Goal: Navigation & Orientation: Find specific page/section

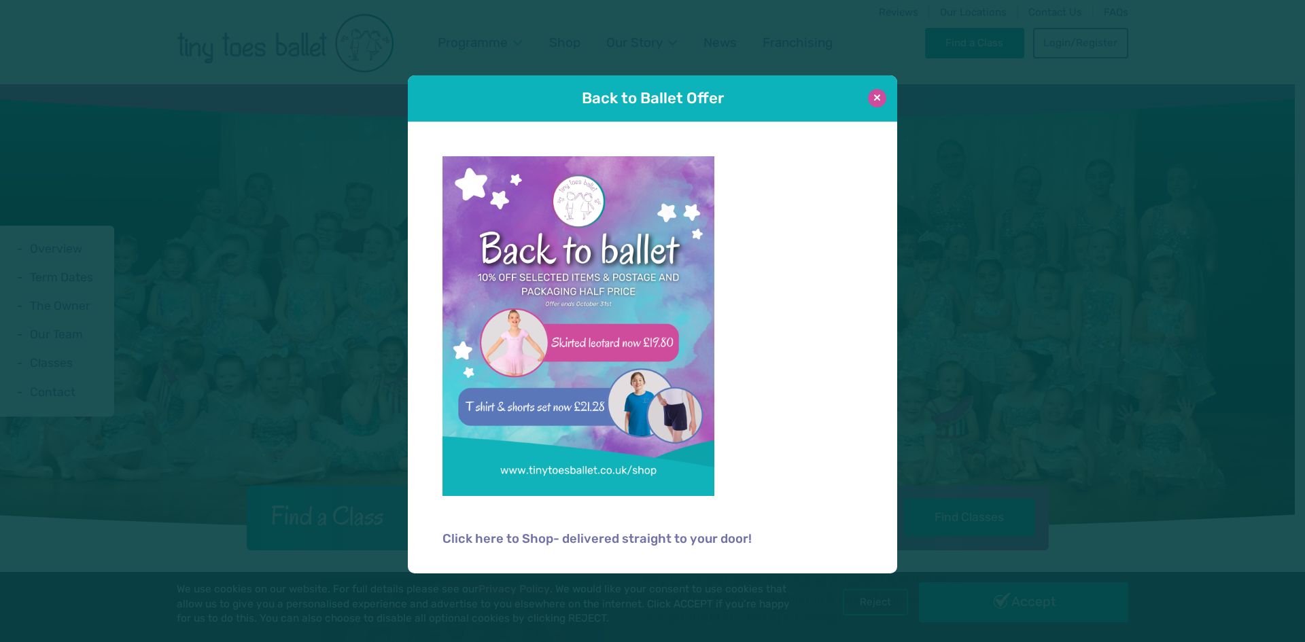
click at [877, 98] on button at bounding box center [877, 98] width 18 height 18
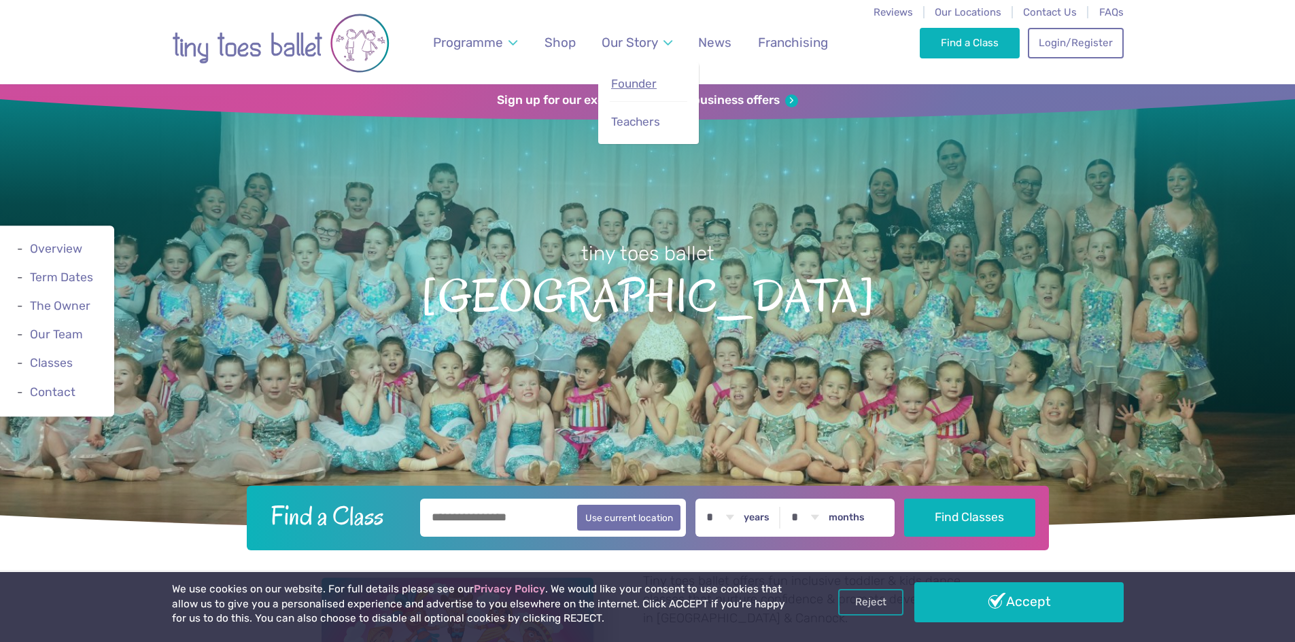
click at [629, 88] on span "Founder" at bounding box center [634, 84] width 46 height 14
click at [645, 119] on span "Teachers" at bounding box center [635, 122] width 49 height 14
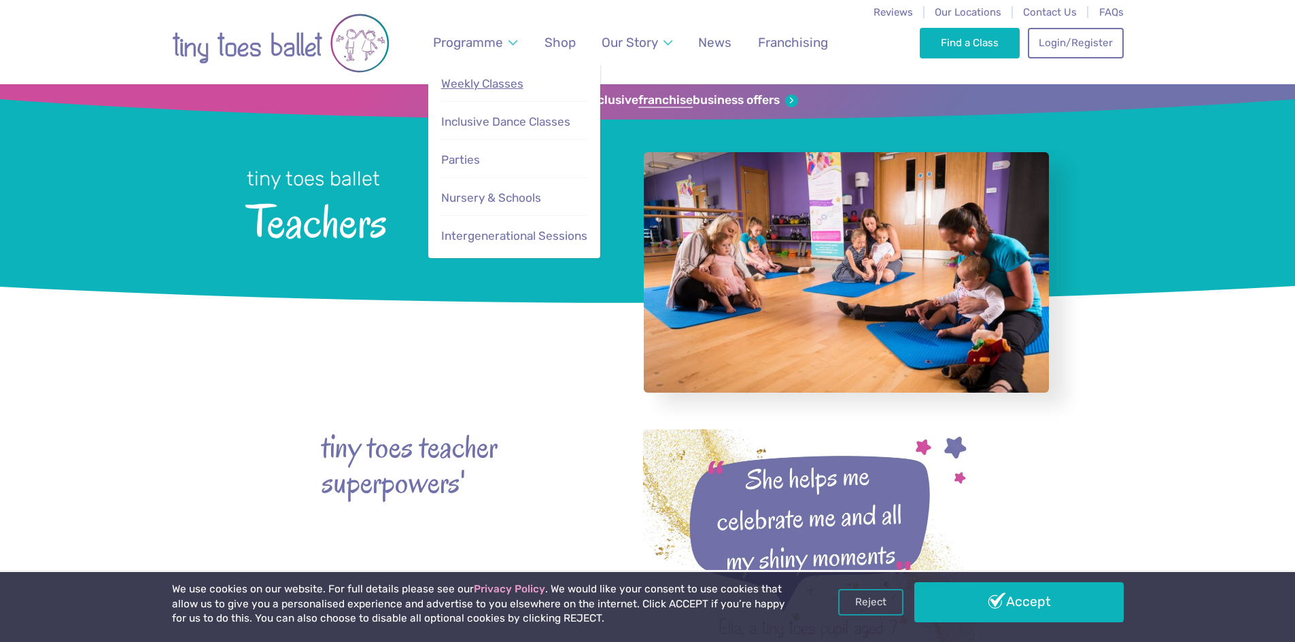
click at [479, 80] on span "Weekly Classes" at bounding box center [482, 84] width 82 height 14
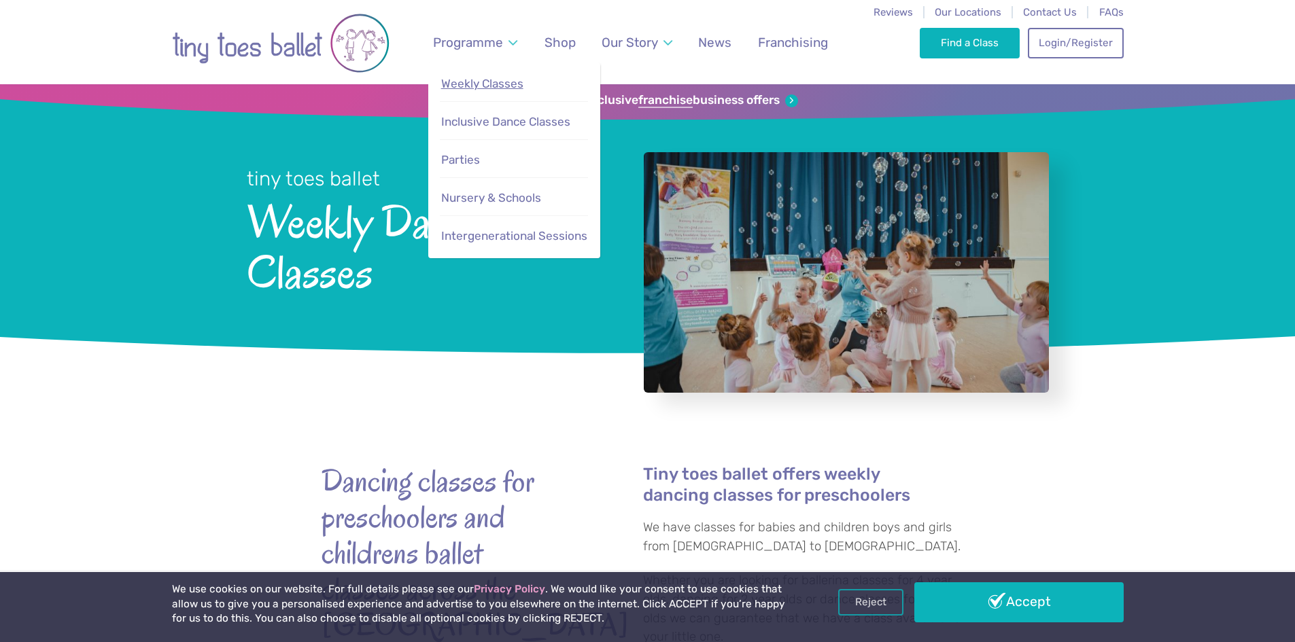
click at [484, 88] on span "Weekly Classes" at bounding box center [482, 84] width 82 height 14
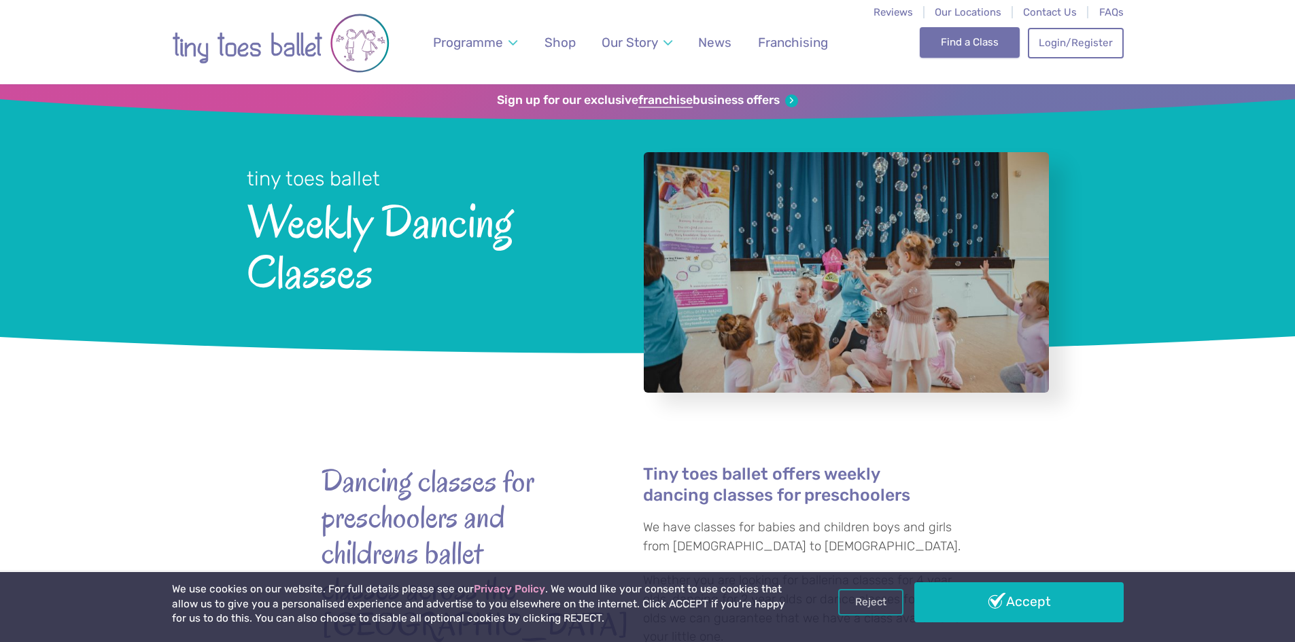
click at [1001, 47] on link "Find a Class" at bounding box center [970, 42] width 100 height 30
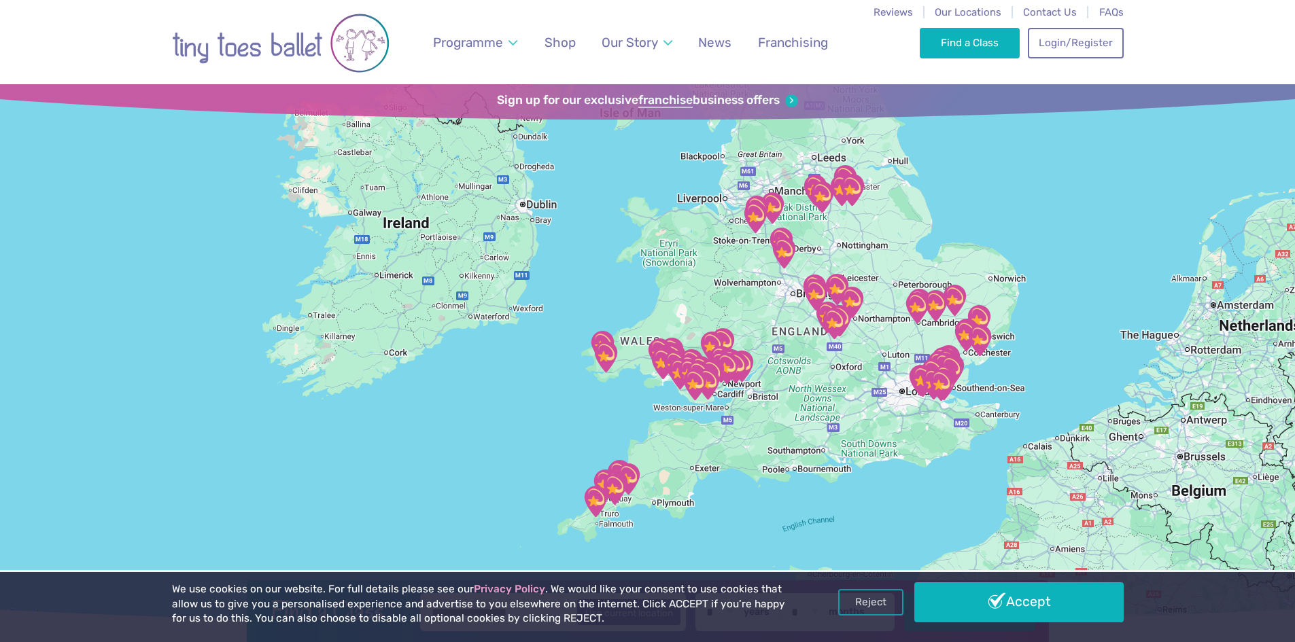
drag, startPoint x: 835, startPoint y: 348, endPoint x: 848, endPoint y: 294, distance: 55.9
click at [901, 234] on div at bounding box center [647, 354] width 1295 height 540
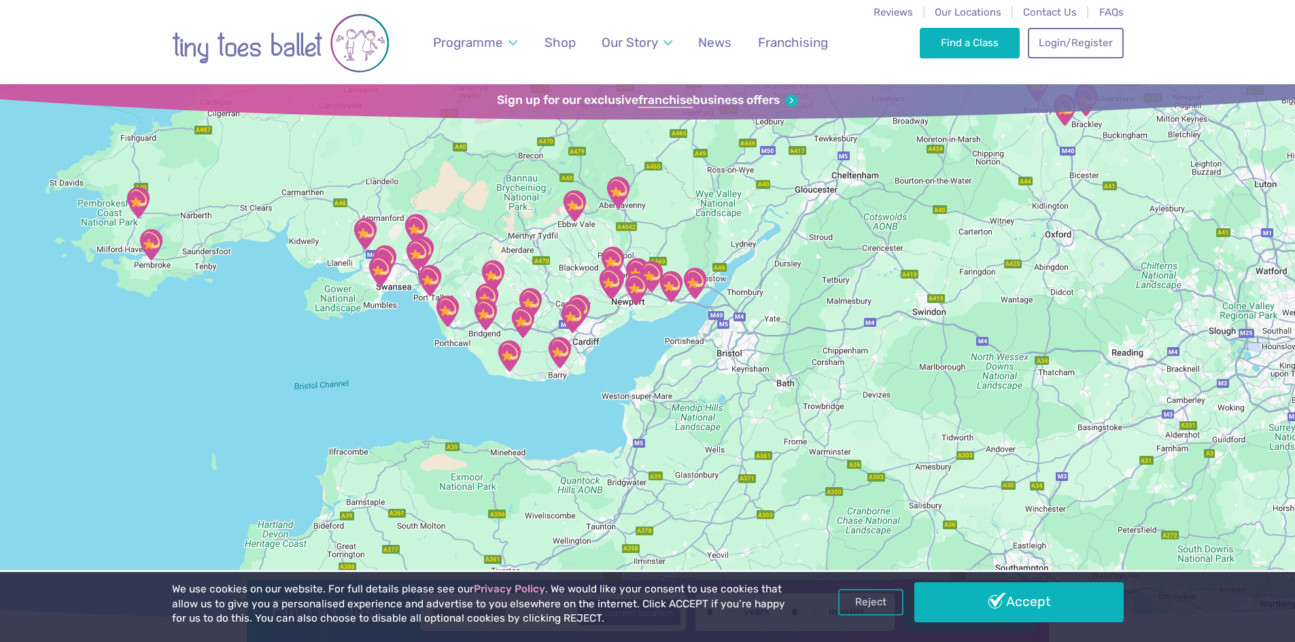
drag, startPoint x: 892, startPoint y: 325, endPoint x: 1179, endPoint y: 198, distance: 313.1
click at [1200, 194] on div at bounding box center [647, 354] width 1295 height 540
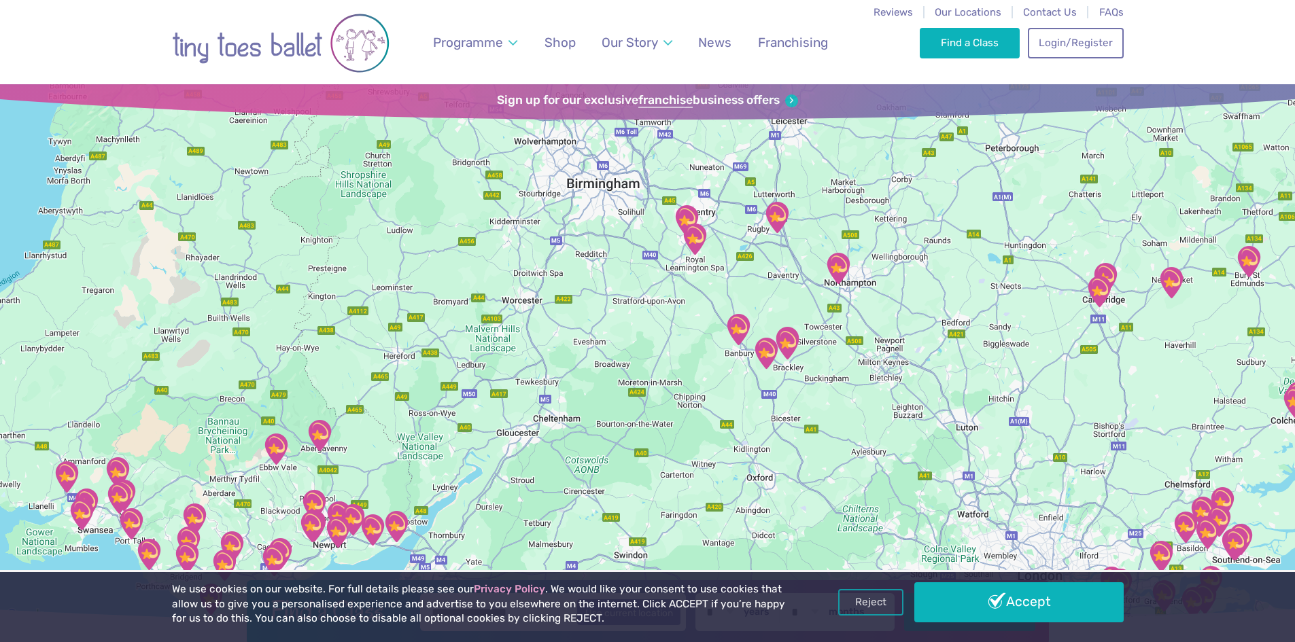
drag, startPoint x: 873, startPoint y: 215, endPoint x: 574, endPoint y: 459, distance: 385.5
click at [574, 459] on div at bounding box center [647, 354] width 1295 height 540
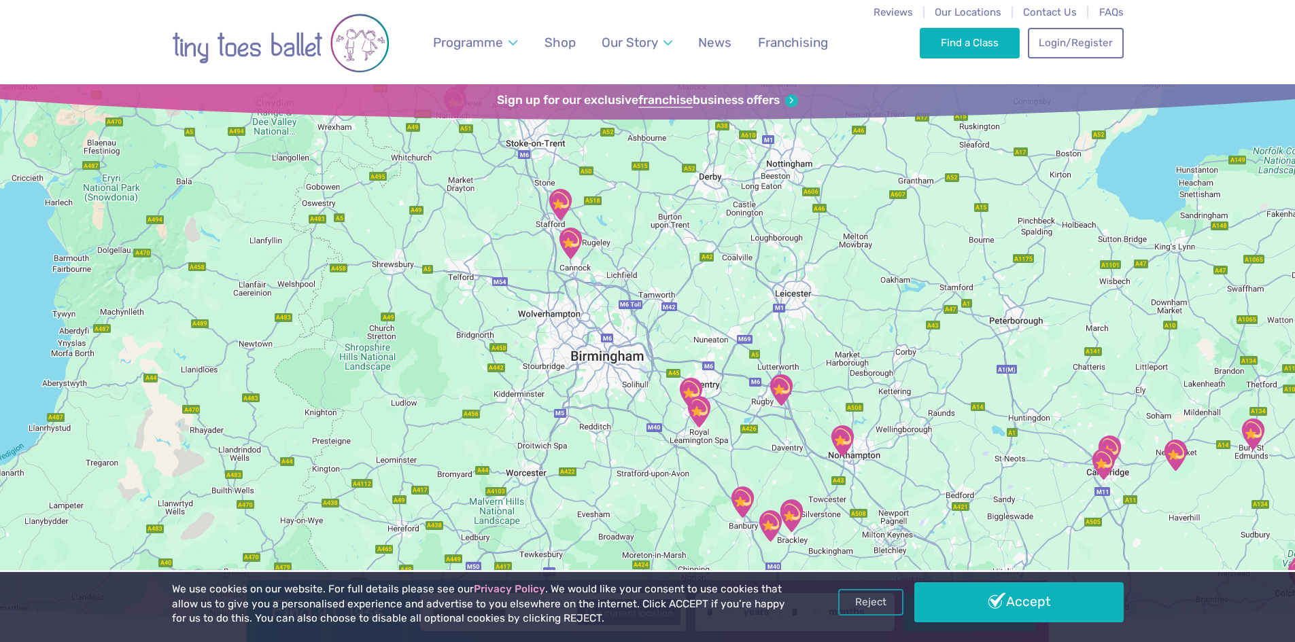
drag, startPoint x: 552, startPoint y: 277, endPoint x: 575, endPoint y: 434, distance: 158.7
click at [575, 434] on div at bounding box center [647, 354] width 1295 height 540
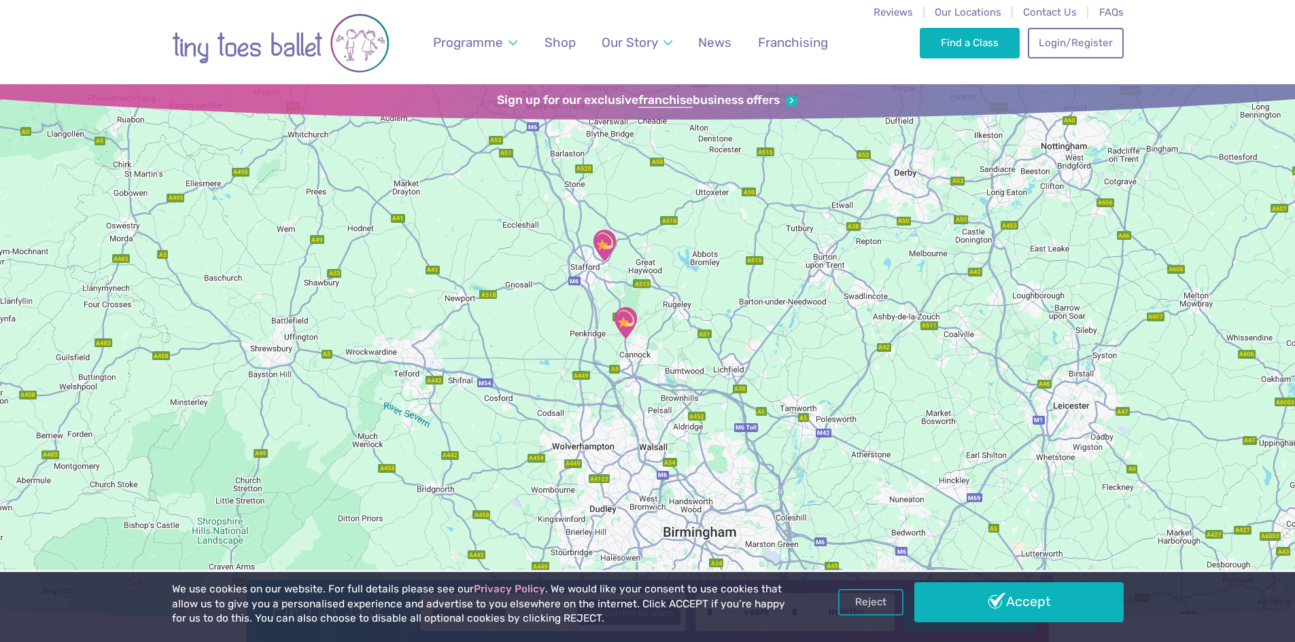
drag, startPoint x: 544, startPoint y: 239, endPoint x: 549, endPoint y: 383, distance: 143.5
click at [549, 383] on div at bounding box center [647, 354] width 1295 height 540
click at [606, 244] on img "Tiny Toes Ballet Dance Studio" at bounding box center [604, 246] width 34 height 34
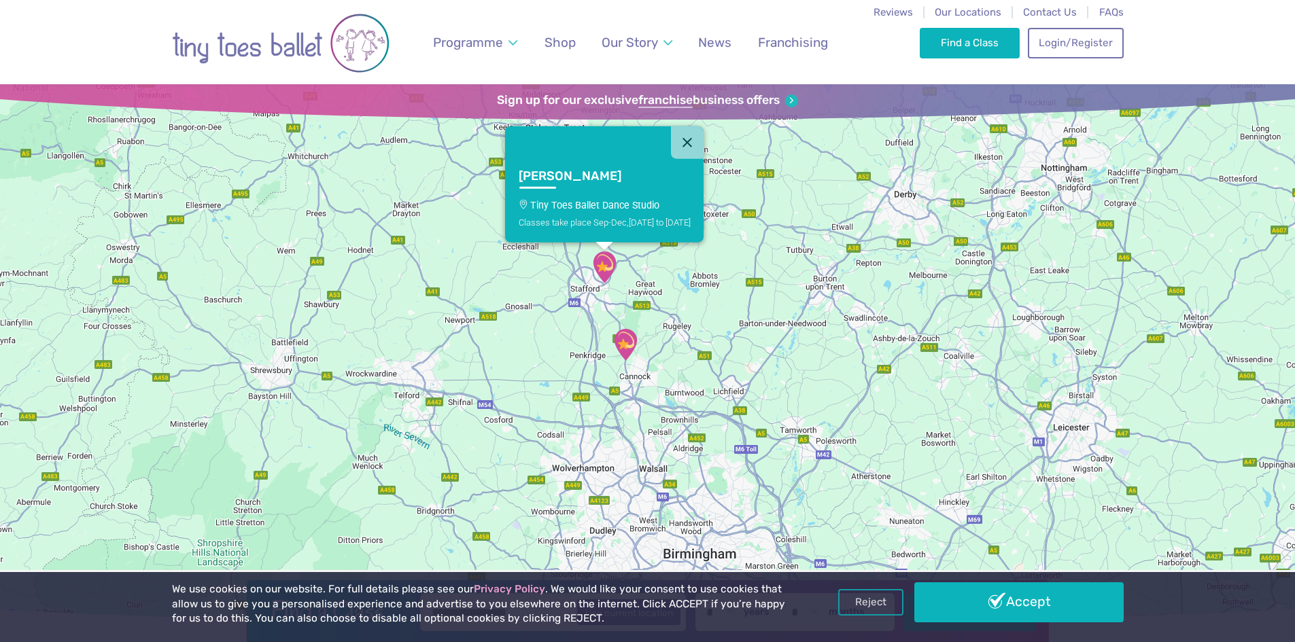
click at [603, 260] on img "Tiny Toes Ballet Dance Studio" at bounding box center [604, 267] width 34 height 34
click at [527, 177] on h3 "Stafford" at bounding box center [592, 177] width 148 height 16
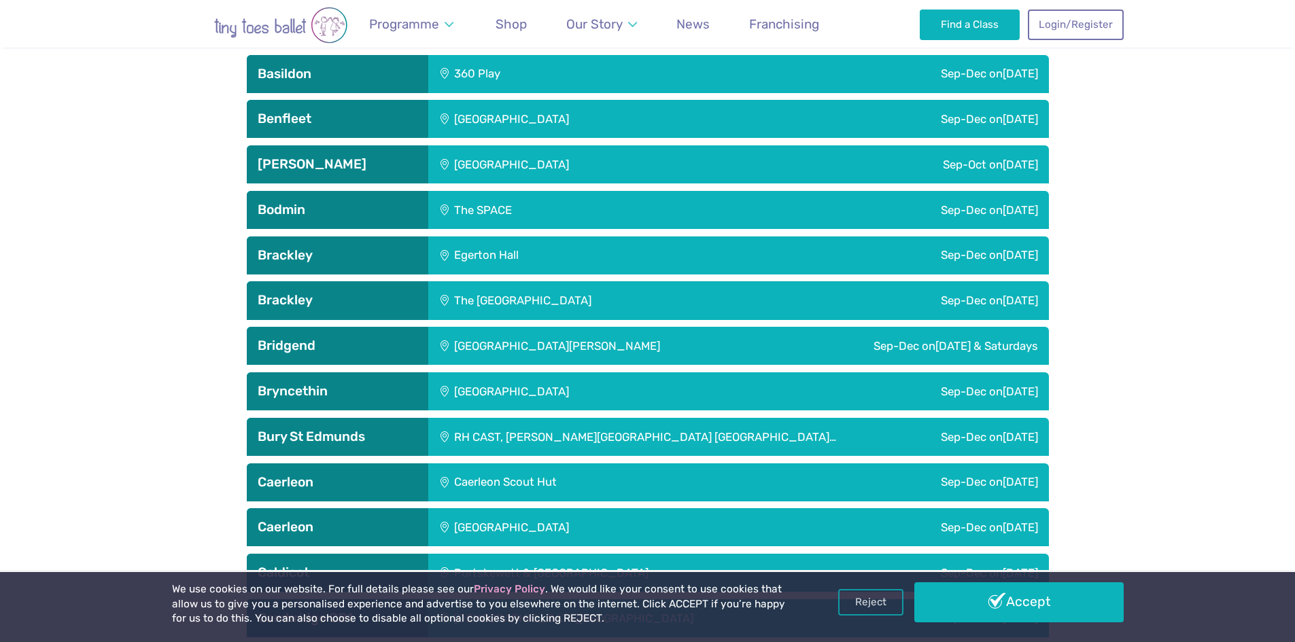
scroll to position [447, 0]
